Goal: Information Seeking & Learning: Learn about a topic

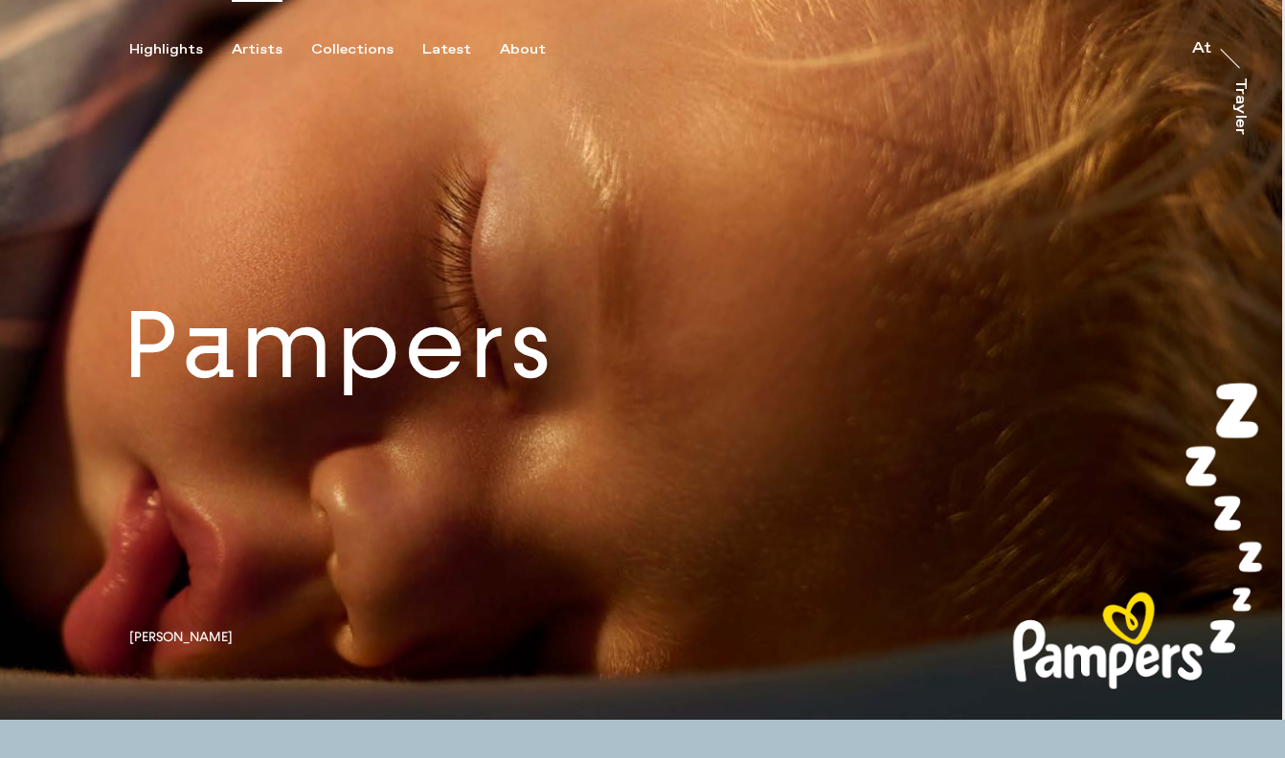
click at [272, 46] on div "Artists" at bounding box center [257, 49] width 51 height 17
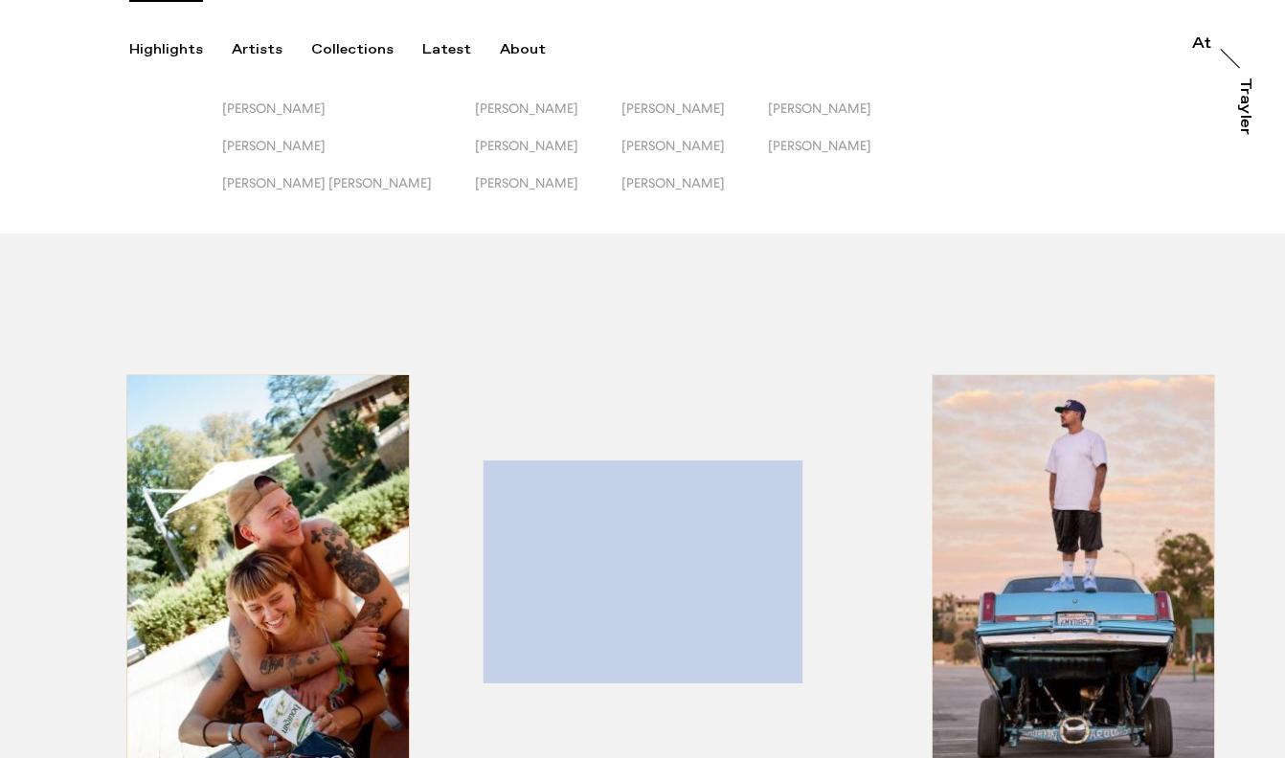
click at [166, 49] on div "Highlights" at bounding box center [166, 49] width 74 height 17
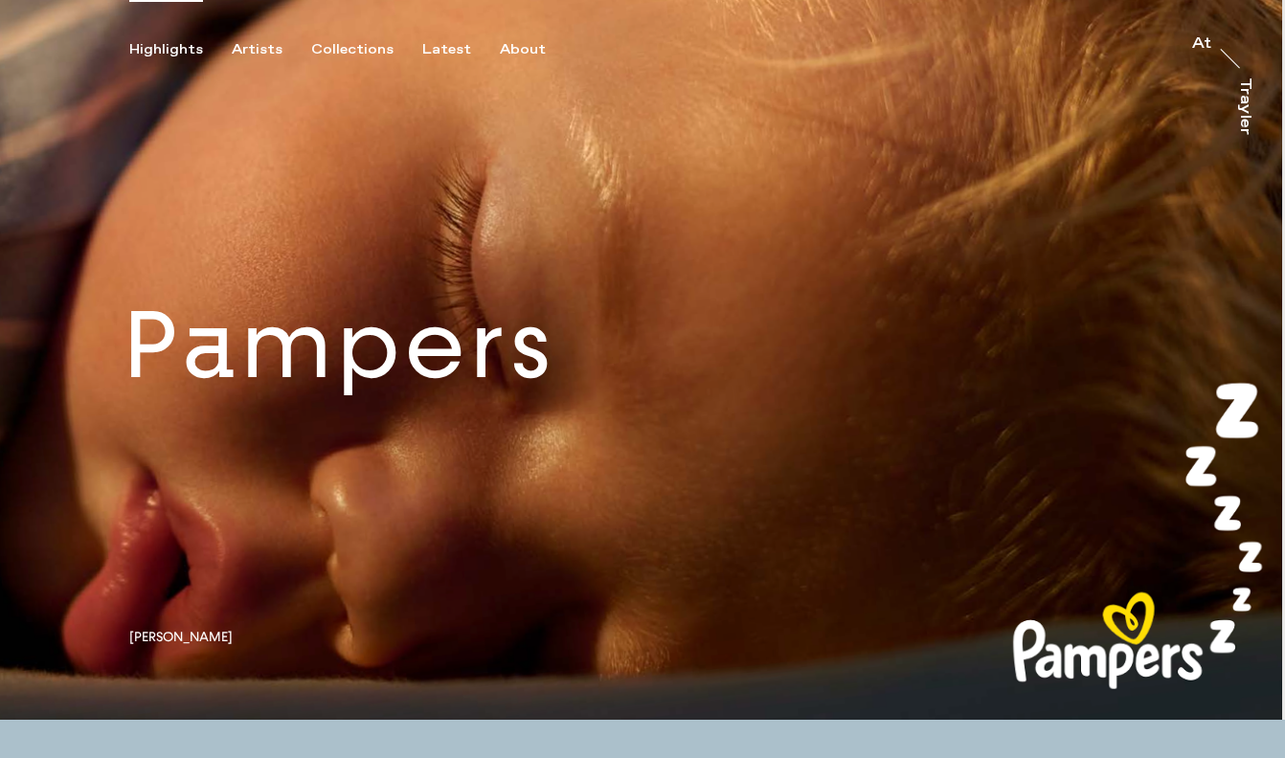
click at [260, 36] on div "Highlights Artists Collections Latest About At At [PERSON_NAME]" at bounding box center [645, 29] width 1291 height 58
click at [260, 45] on div "Artists" at bounding box center [257, 49] width 51 height 17
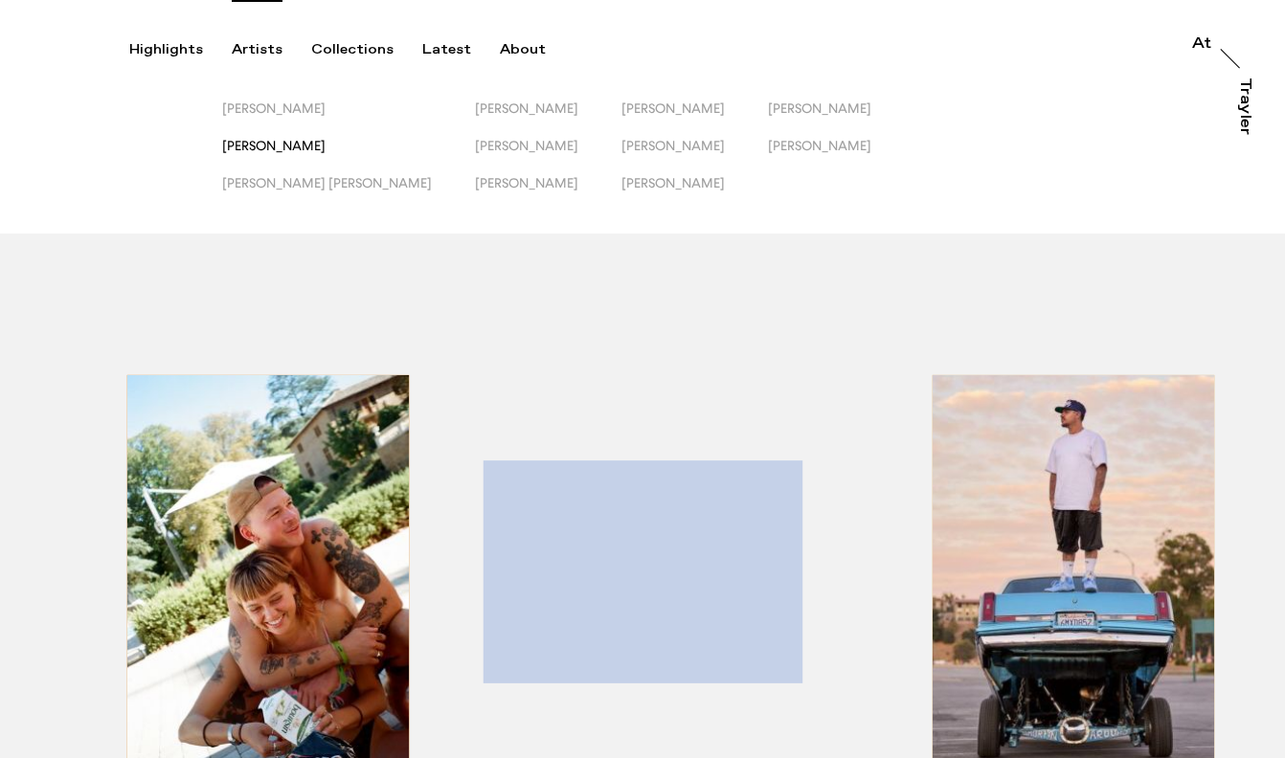
click at [298, 145] on span "[PERSON_NAME]" at bounding box center [273, 145] width 103 height 15
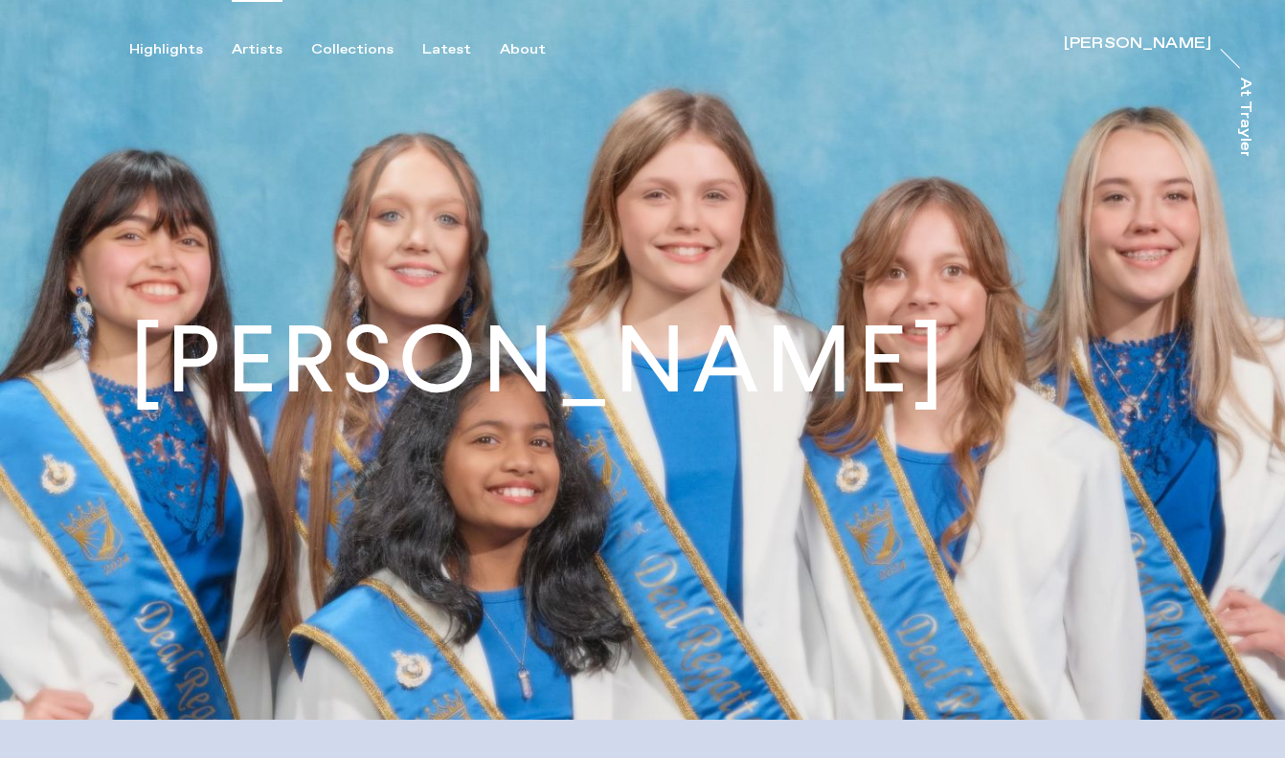
click at [240, 53] on div "Artists" at bounding box center [257, 49] width 51 height 17
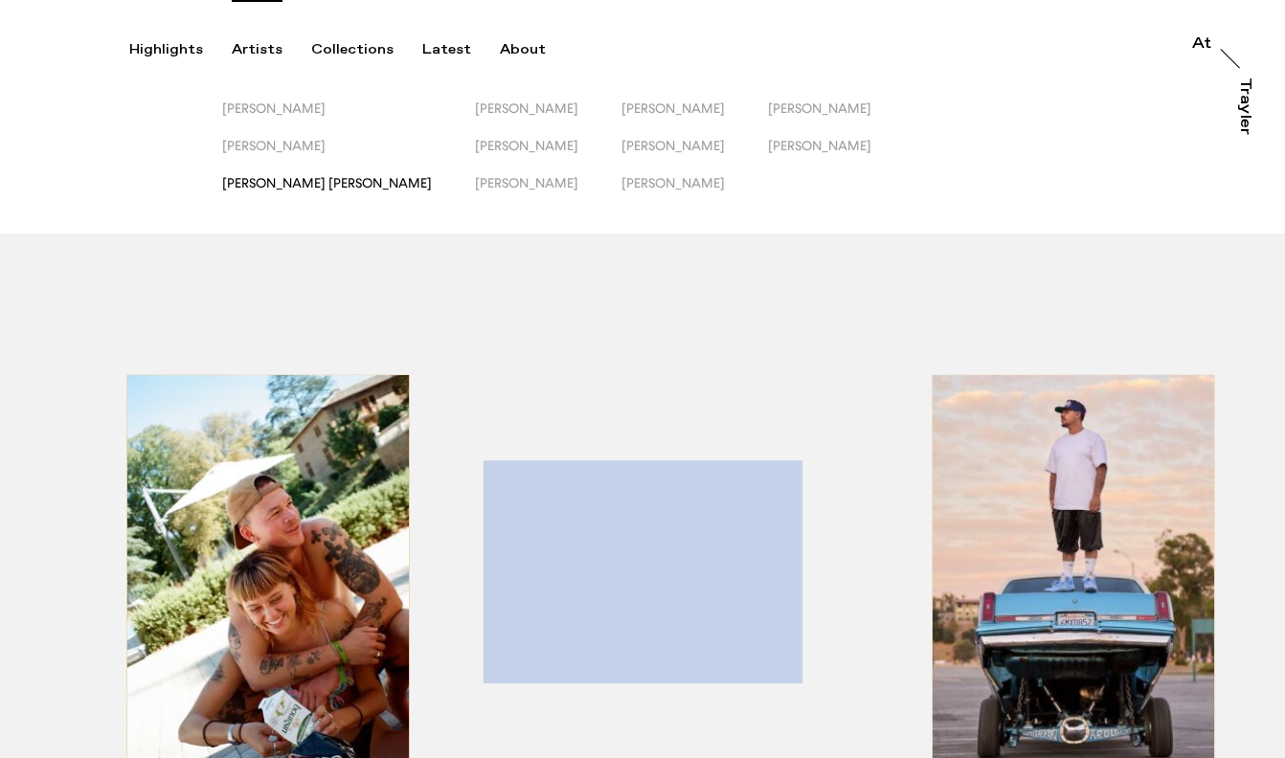
click at [280, 186] on span "[PERSON_NAME] [PERSON_NAME]" at bounding box center [327, 182] width 210 height 15
